Goal: Check status: Check status

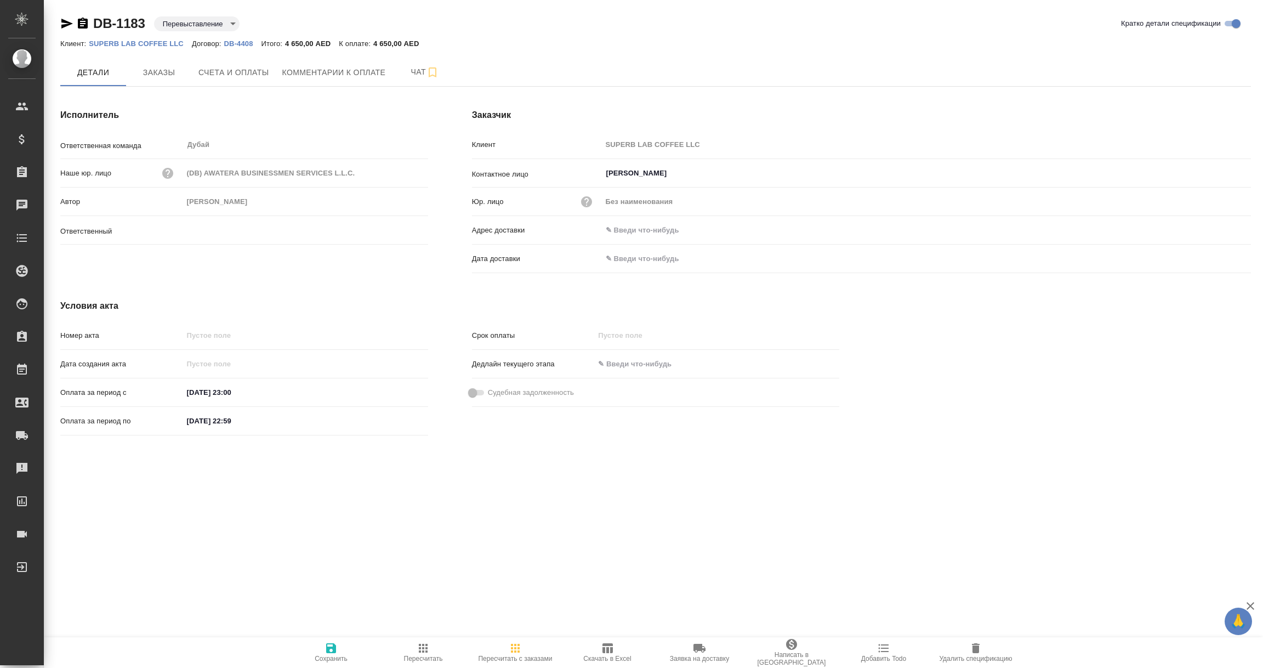
type input "[PERSON_NAME]"
click at [154, 72] on span "Заказы" at bounding box center [159, 73] width 53 height 14
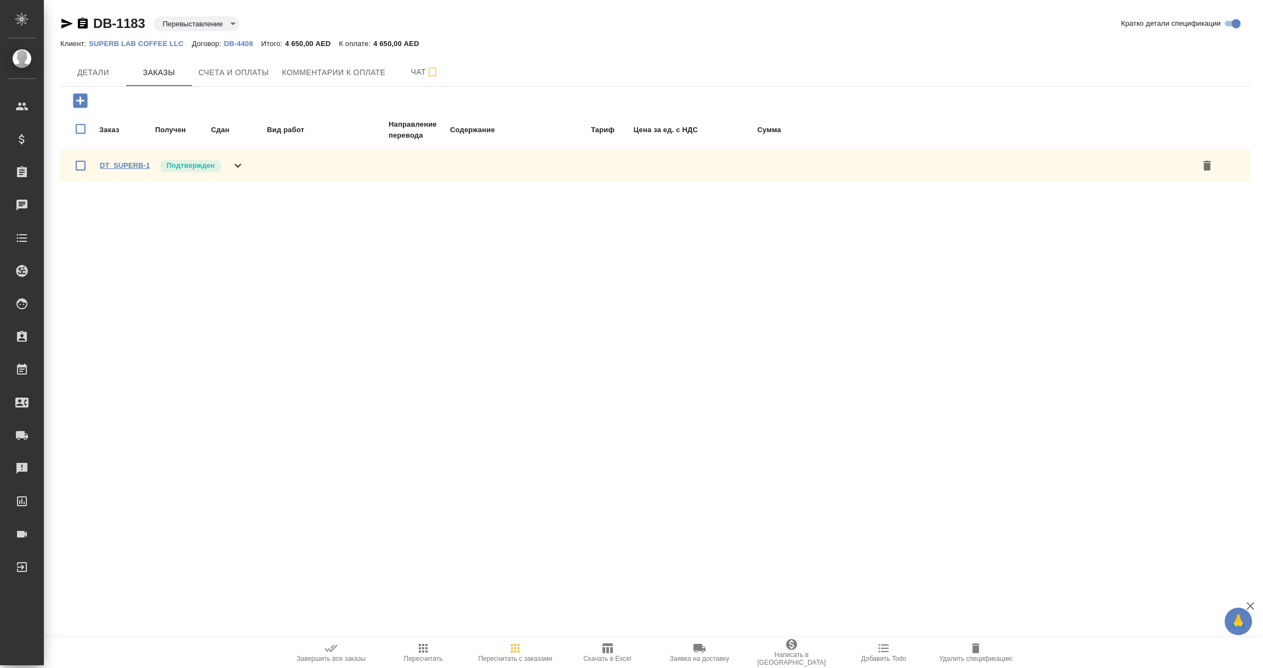
click at [127, 163] on link "DT_SUPERB-1" at bounding box center [125, 165] width 50 height 8
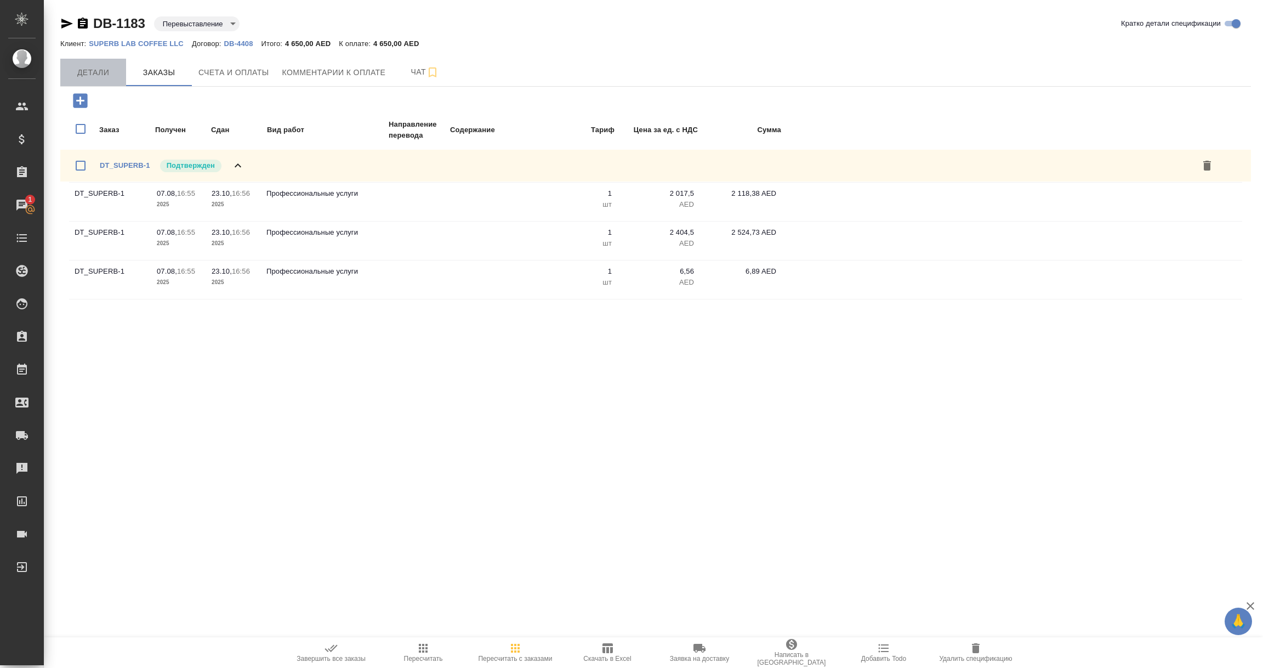
click at [100, 77] on span "Детали" at bounding box center [93, 73] width 53 height 14
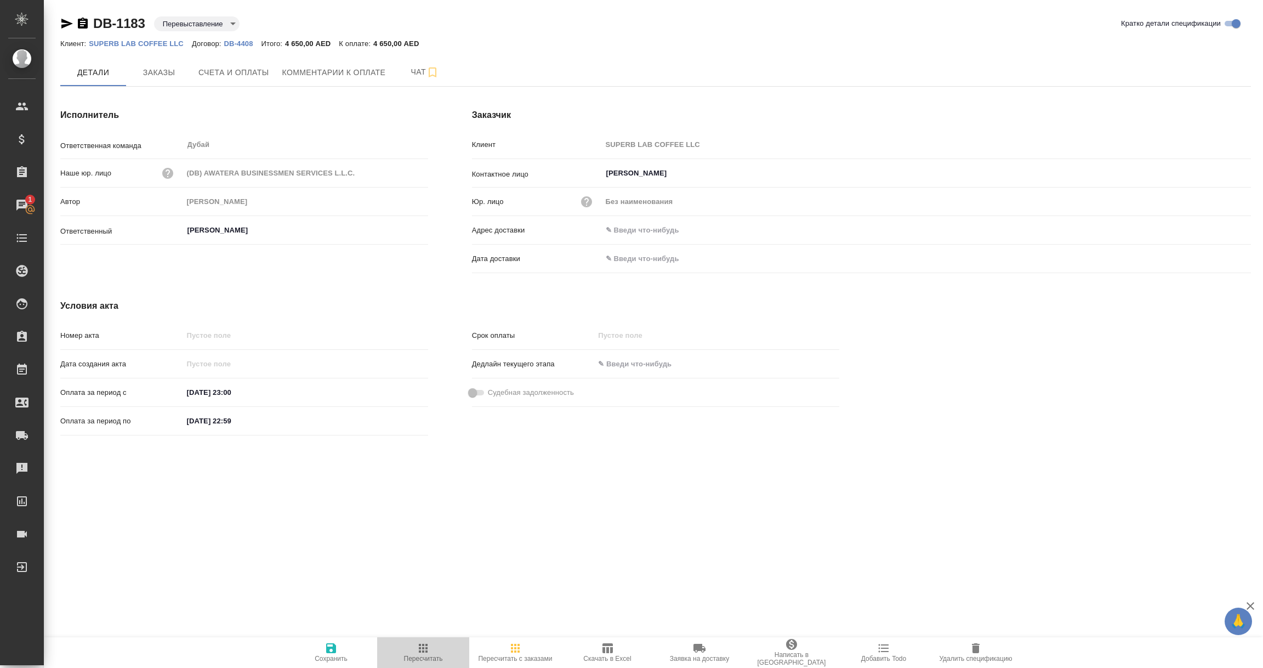
click at [420, 652] on icon "button" at bounding box center [423, 648] width 9 height 9
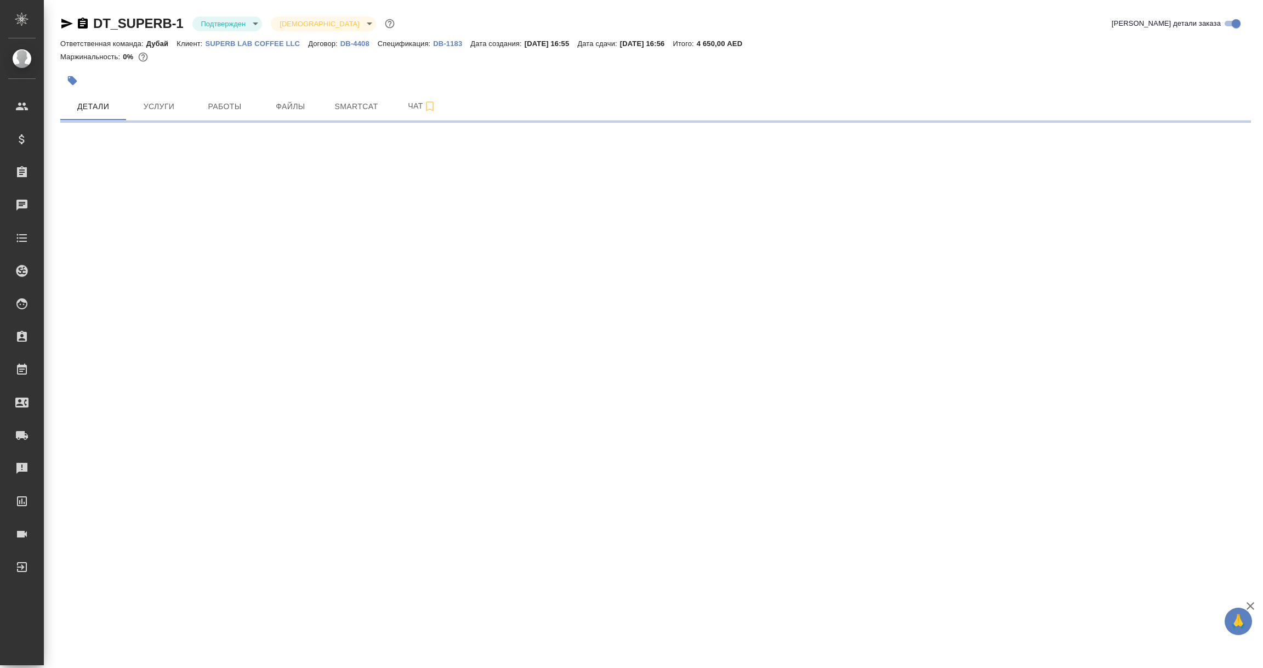
select select "RU"
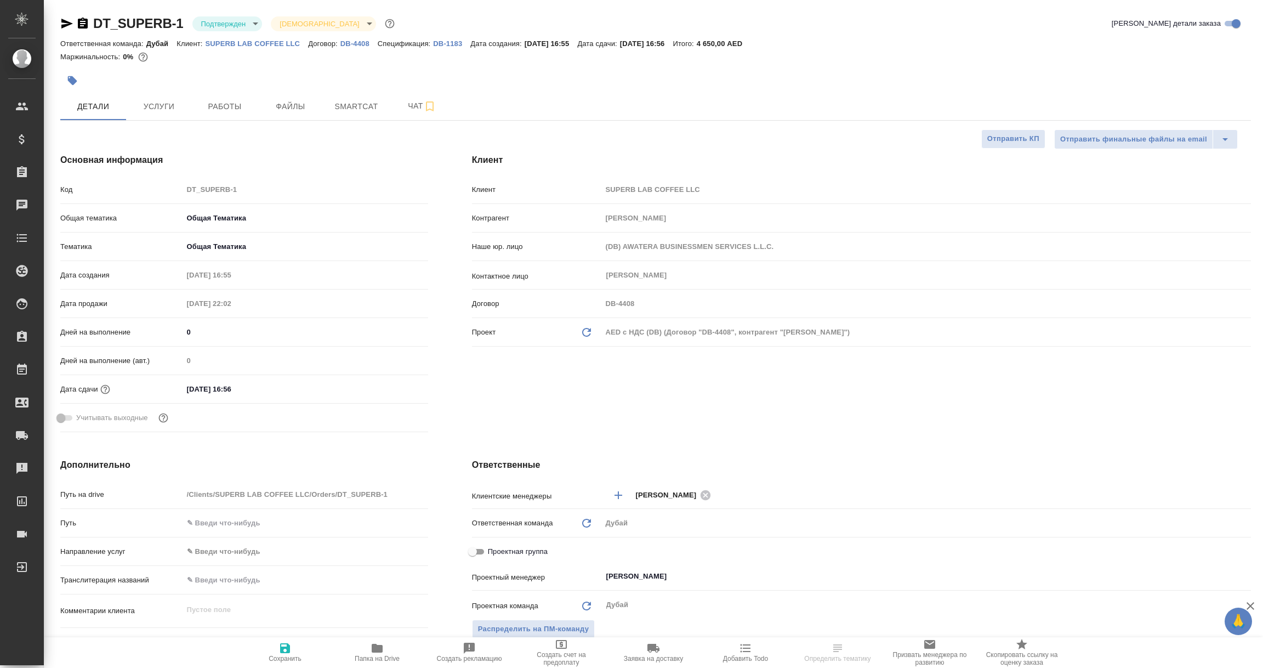
type textarea "x"
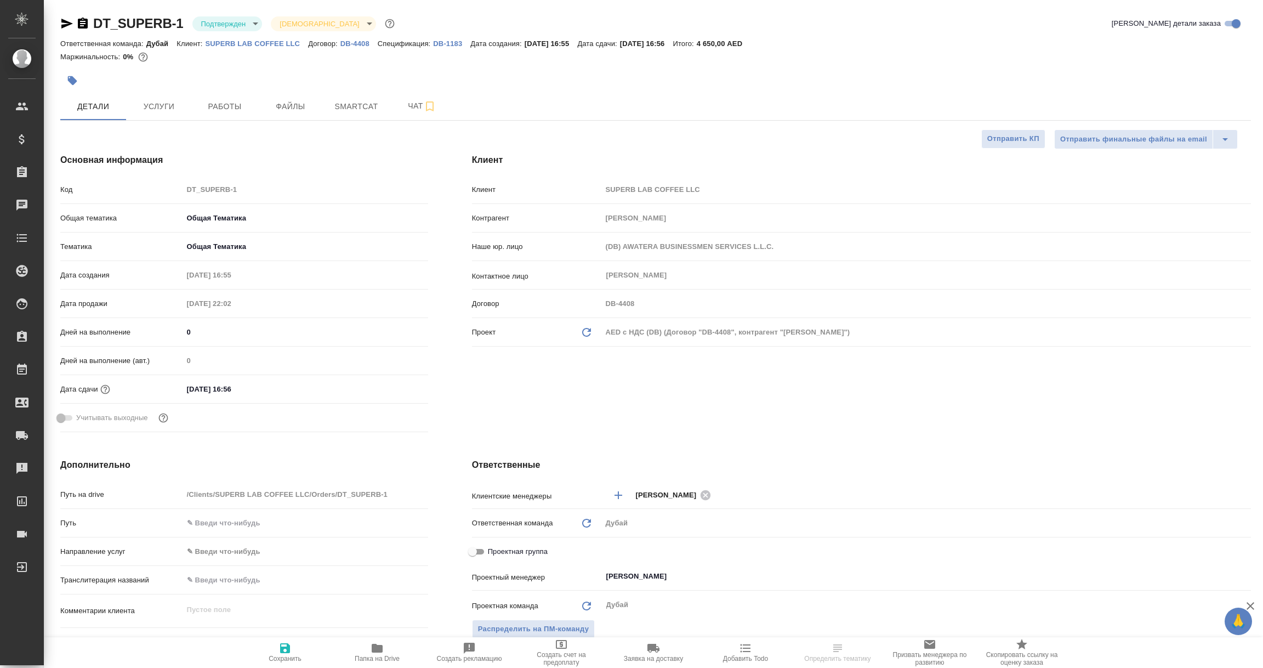
type textarea "x"
select select "RU"
type textarea "x"
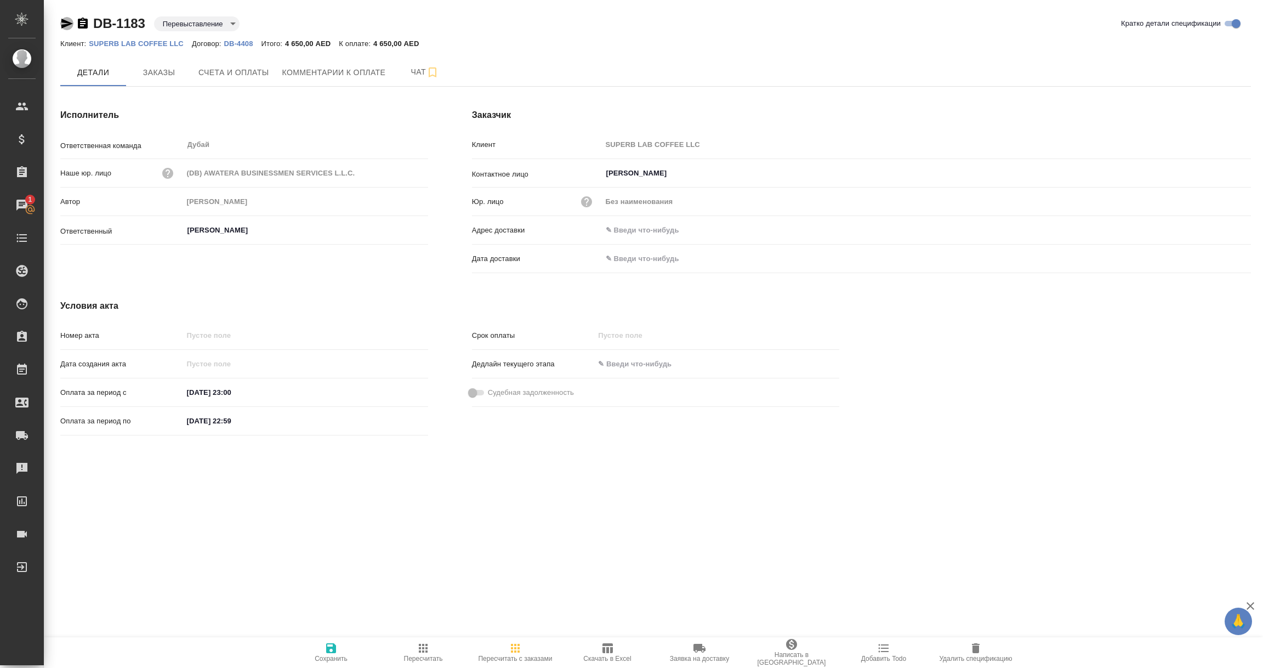
click at [65, 22] on icon "button" at bounding box center [67, 24] width 12 height 10
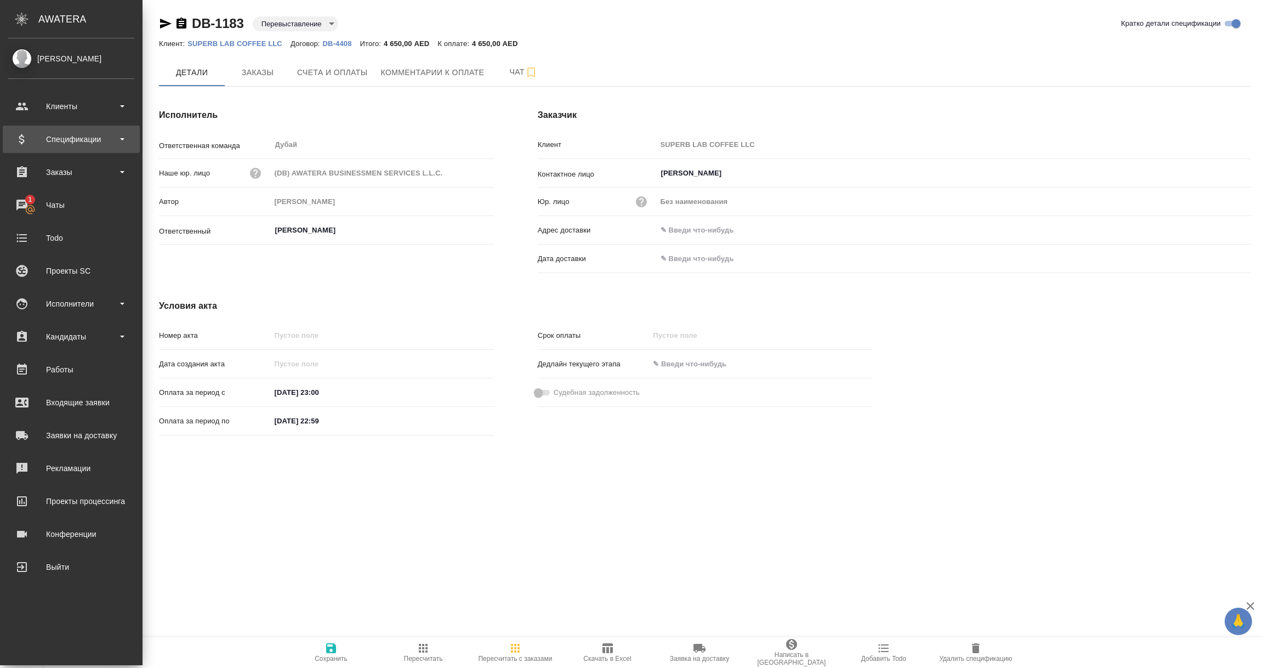
click at [81, 133] on div "Спецификации" at bounding box center [71, 139] width 126 height 16
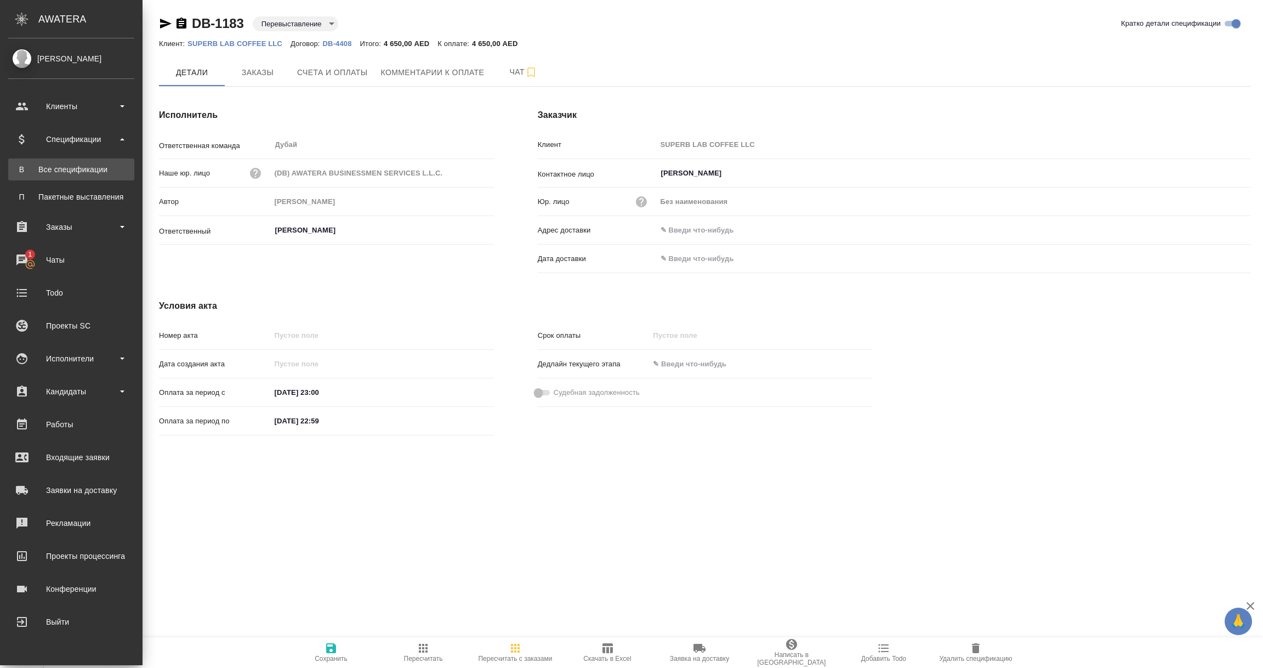
click at [75, 167] on div "Все спецификации" at bounding box center [71, 169] width 115 height 11
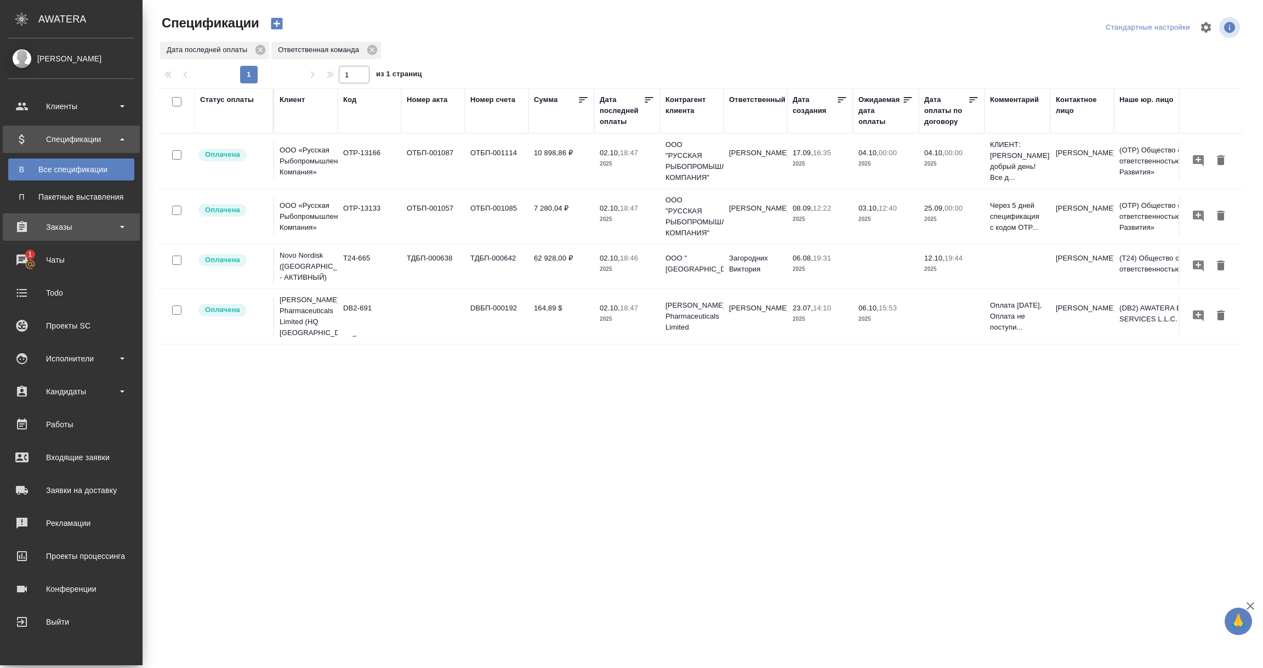
click at [56, 226] on div "Заказы" at bounding box center [71, 227] width 126 height 16
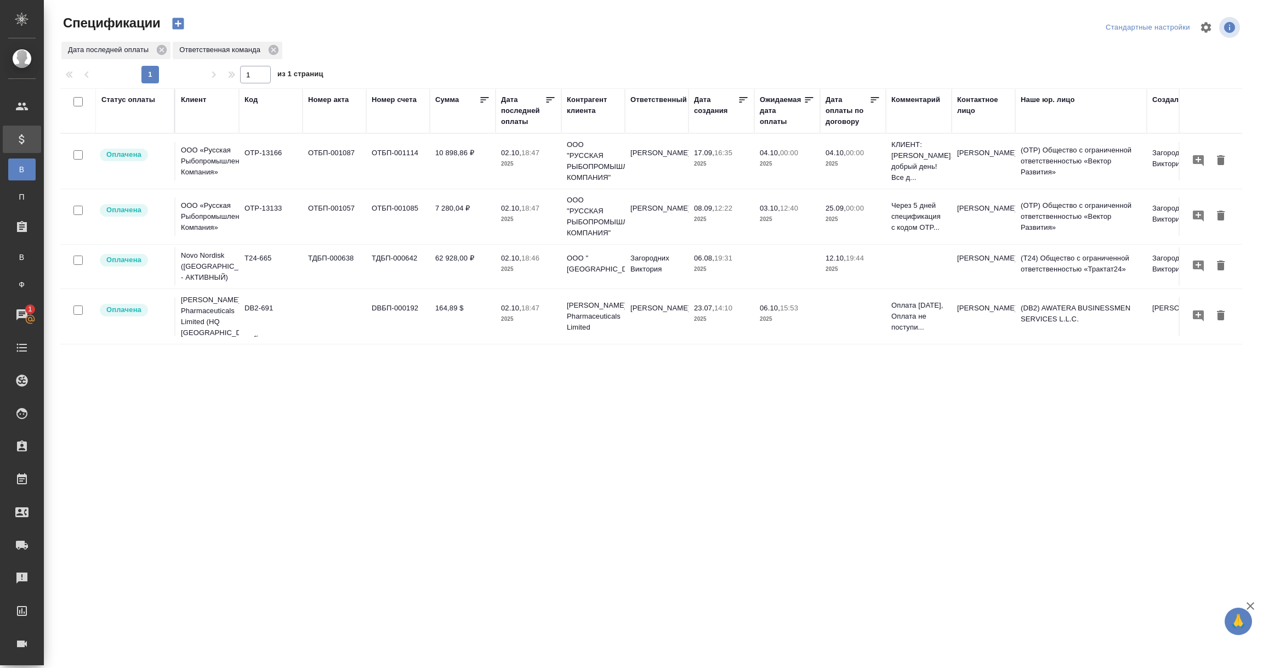
click at [139, 103] on div "Статус оплаты" at bounding box center [128, 99] width 54 height 11
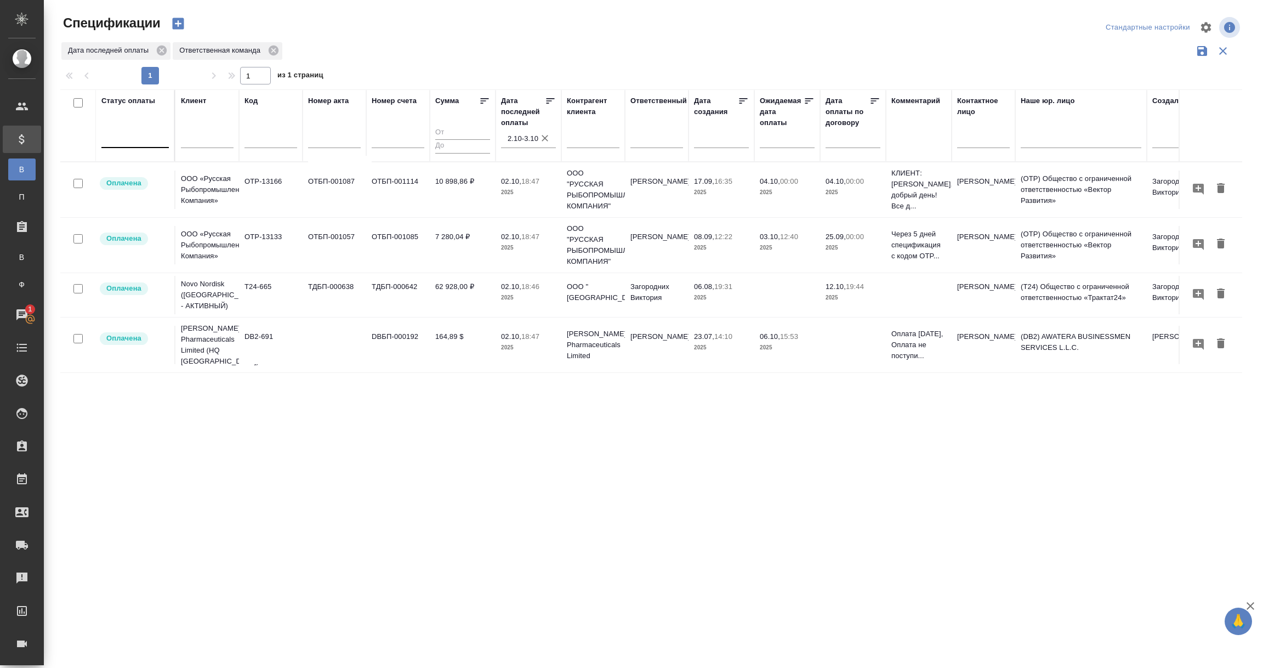
click at [139, 145] on div at bounding box center [134, 137] width 67 height 21
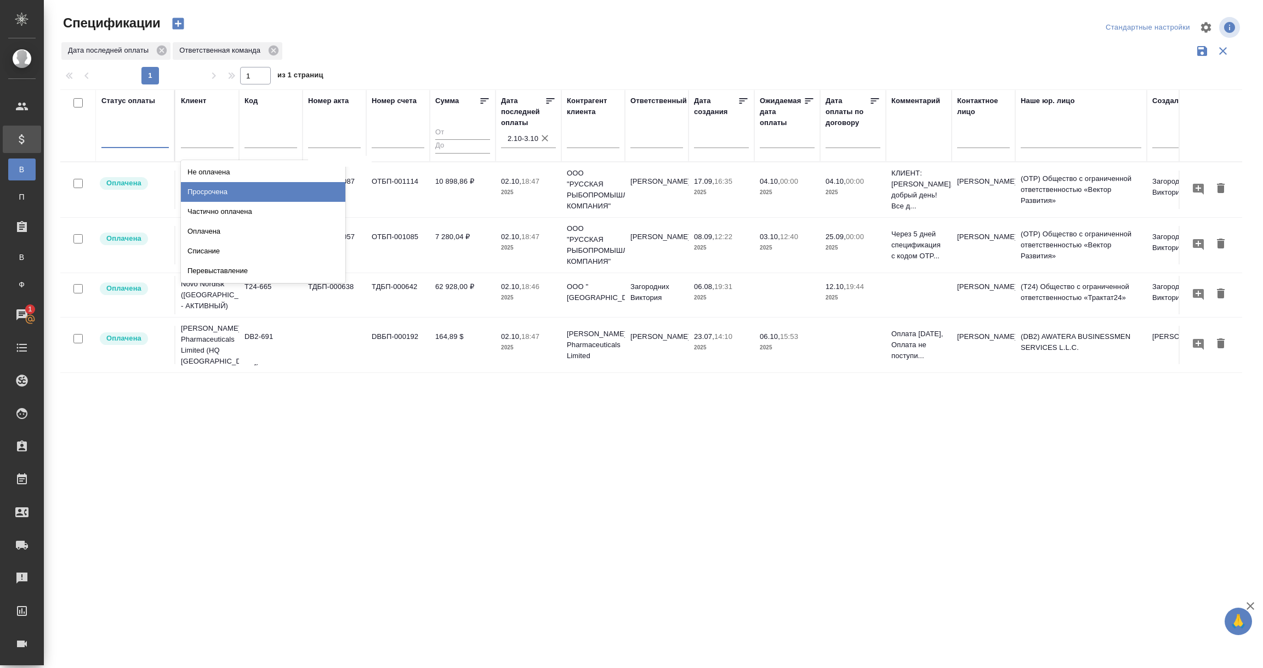
click at [212, 198] on div "Просрочена" at bounding box center [263, 192] width 164 height 20
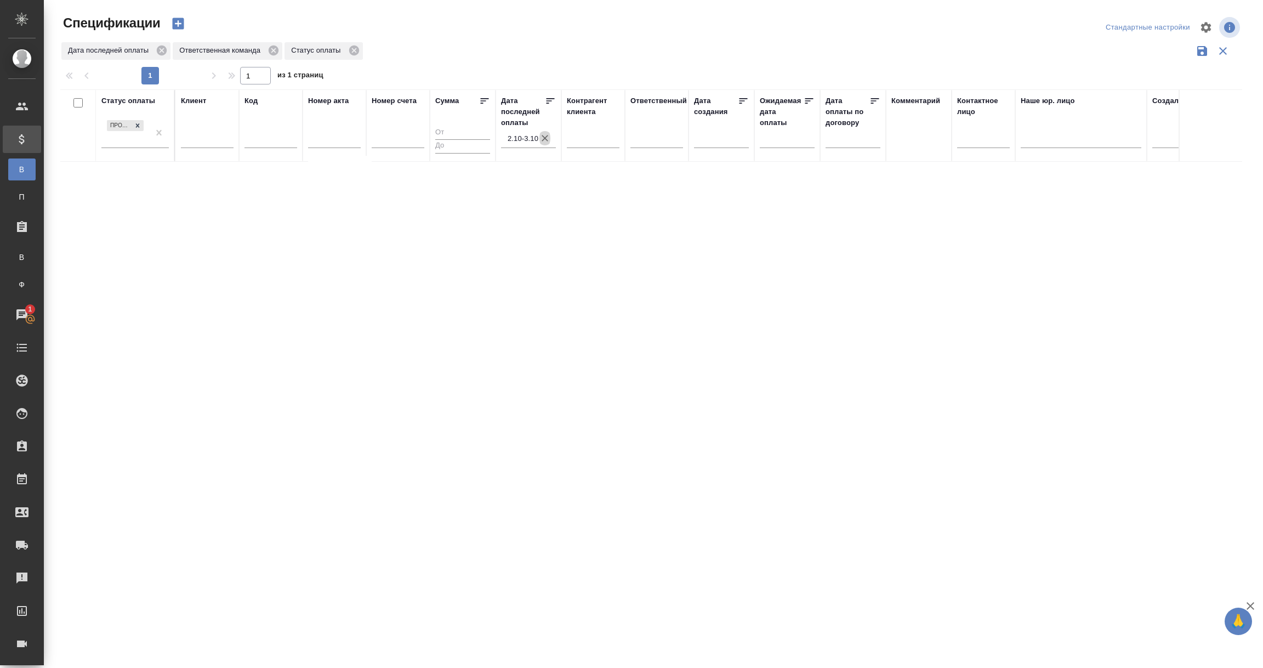
click at [546, 140] on icon "button" at bounding box center [545, 138] width 11 height 11
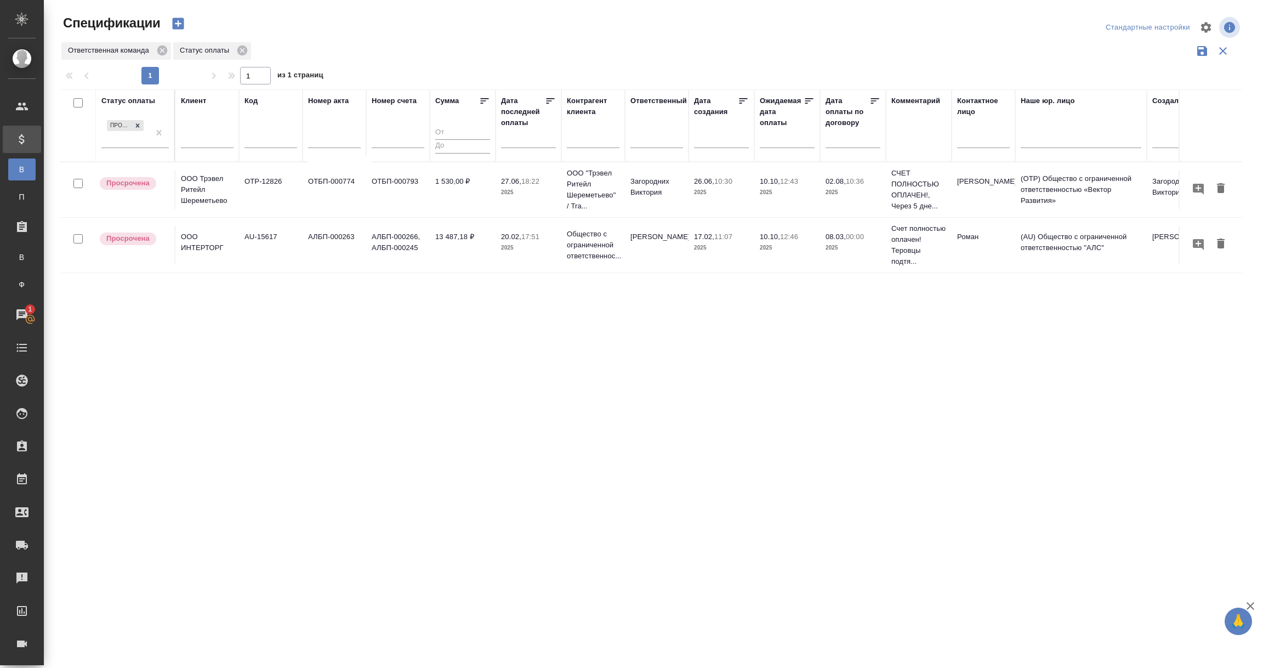
click at [315, 396] on div "Статус оплаты Просрочена Клиент Код Номер акта Номер счета Сумма Дата последней…" at bounding box center [651, 286] width 1182 height 395
click at [156, 206] on td "Просрочена" at bounding box center [136, 190] width 80 height 38
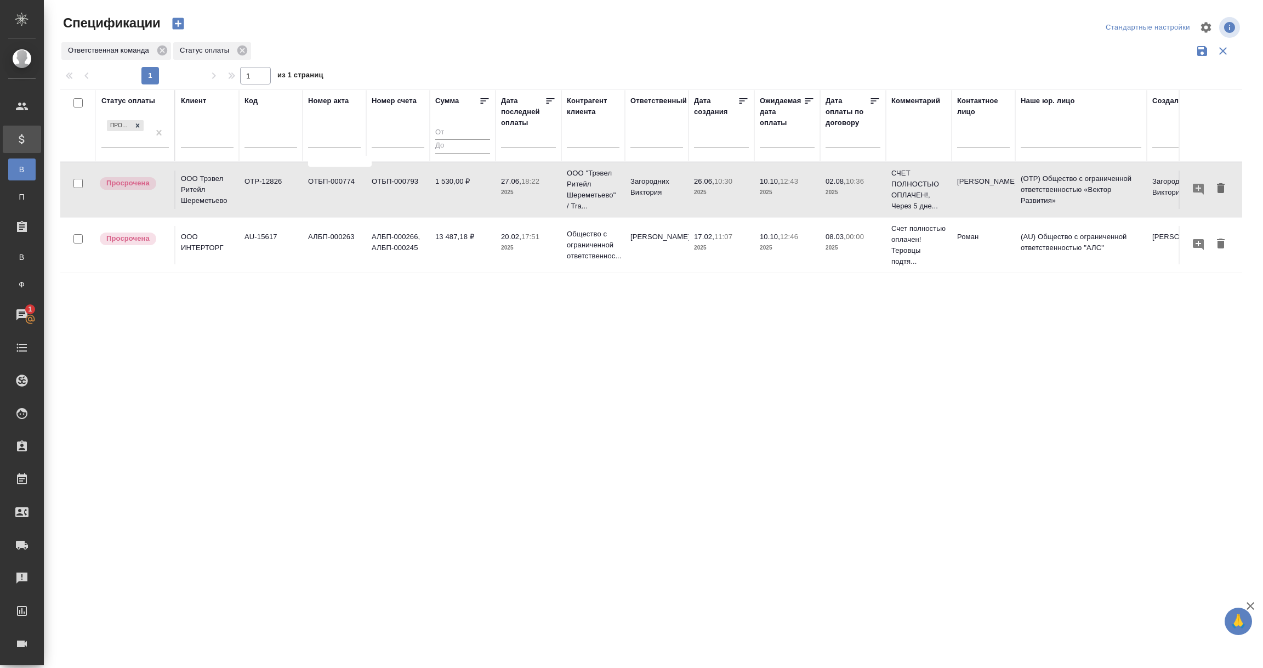
click at [156, 206] on td "Просрочена" at bounding box center [136, 190] width 80 height 38
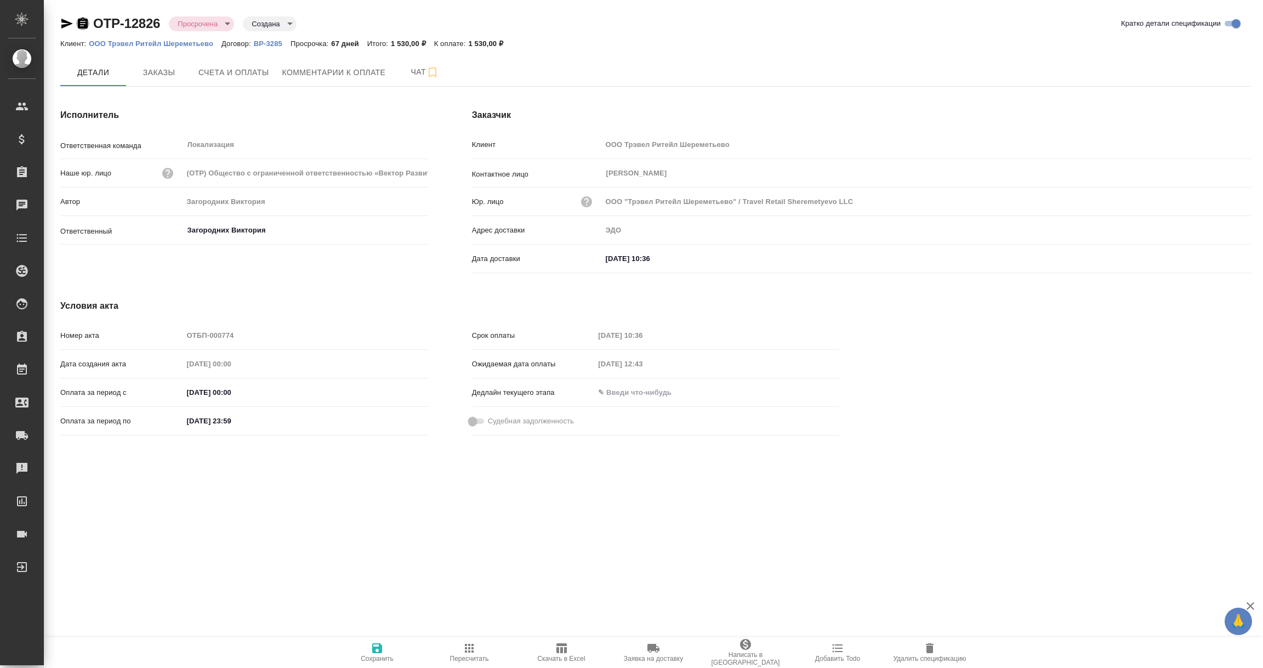
click at [81, 24] on icon "button" at bounding box center [82, 23] width 13 height 13
